Goal: Task Accomplishment & Management: Use online tool/utility

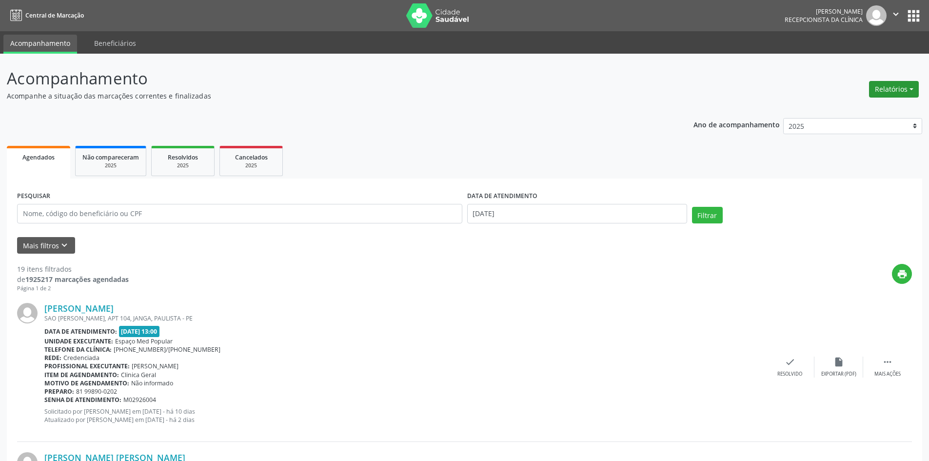
click at [893, 90] on button "Relatórios" at bounding box center [894, 89] width 50 height 17
click at [876, 109] on link "Agendamentos" at bounding box center [867, 110] width 105 height 14
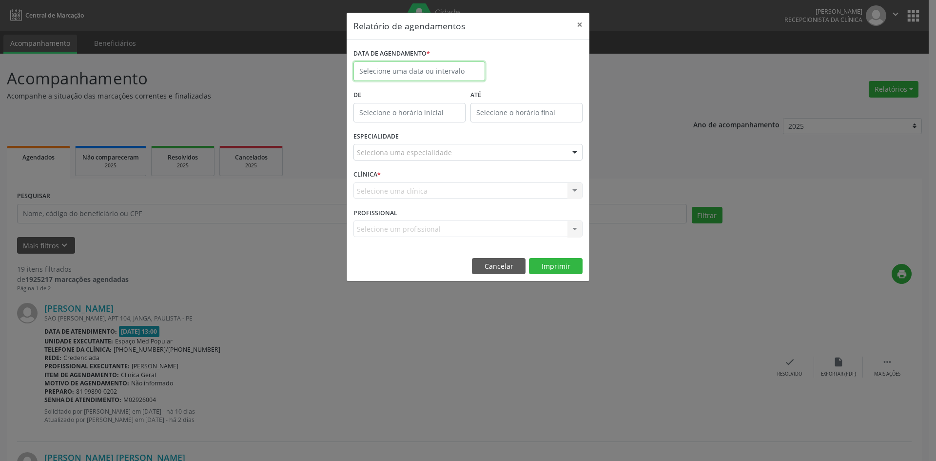
click at [454, 74] on input "text" at bounding box center [420, 71] width 132 height 20
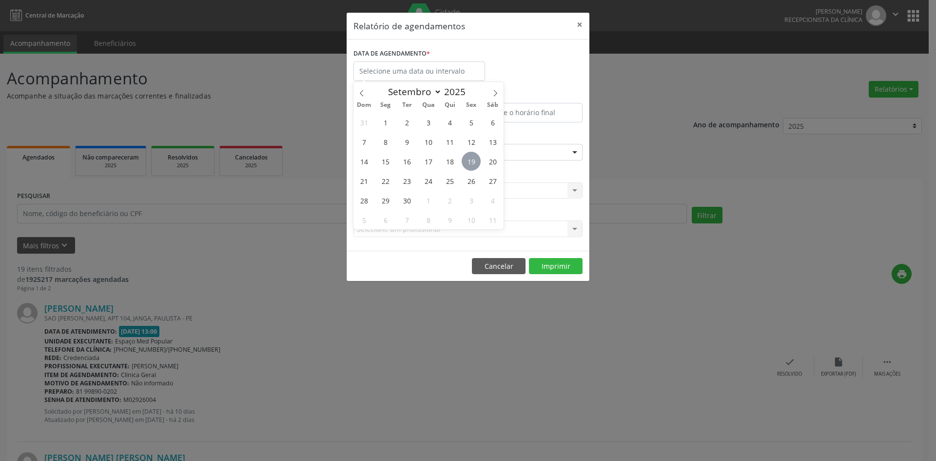
click at [472, 155] on span "19" at bounding box center [471, 161] width 19 height 19
type input "[DATE]"
click at [472, 155] on span "19" at bounding box center [471, 161] width 19 height 19
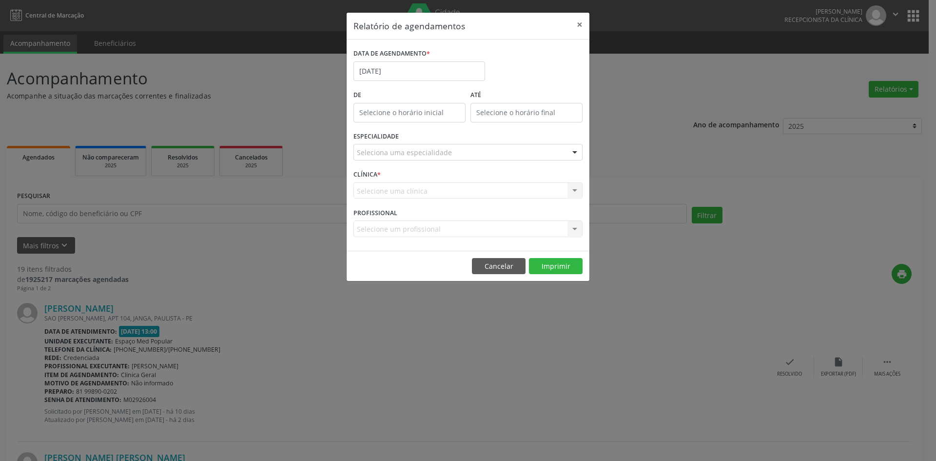
click at [450, 153] on div "Seleciona uma especialidade" at bounding box center [468, 152] width 229 height 17
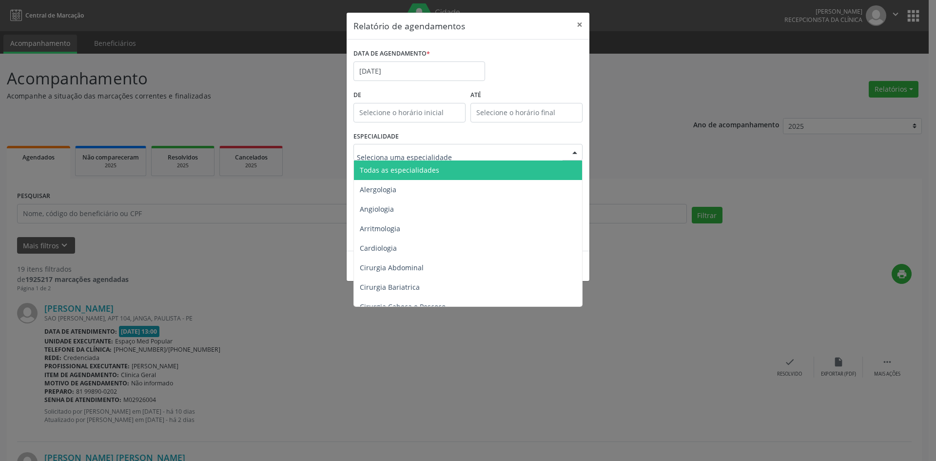
click at [445, 170] on span "Todas as especialidades" at bounding box center [469, 170] width 230 height 20
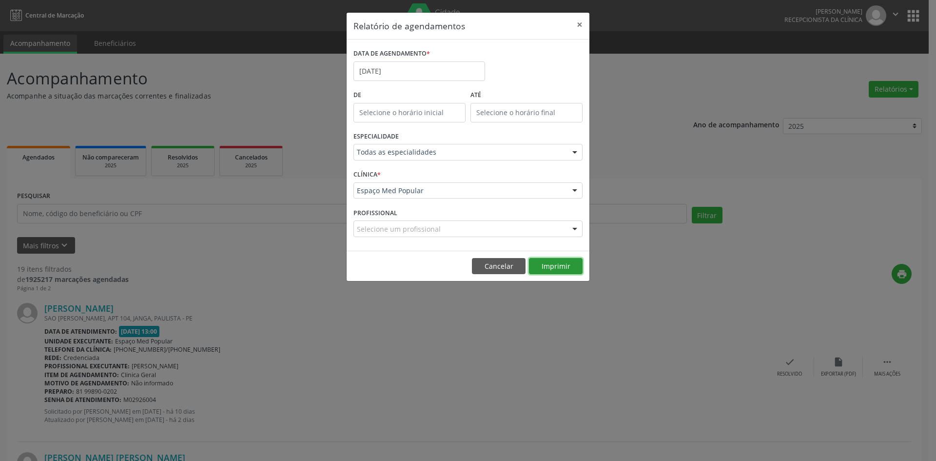
click at [559, 262] on button "Imprimir" at bounding box center [556, 266] width 54 height 17
